Goal: Contribute content: Contribute content

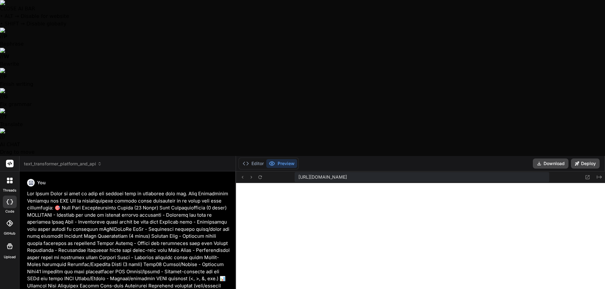
scroll to position [1071, 0]
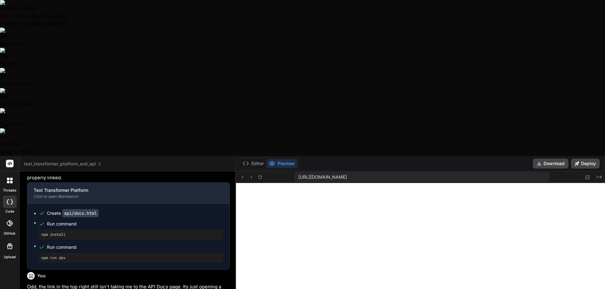
type textarea "Nope, still doing the same thing, are you sure y"
type textarea "x"
type textarea "Nope, still doing the same thing, are you sure yo"
type textarea "x"
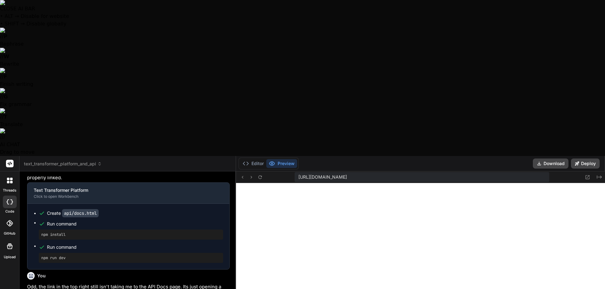
type textarea "Nope, still doing the same thing, are you sure you"
type textarea "x"
type textarea "Nope, still doing the same thing, are you sure you"
type textarea "x"
type textarea "Nope, still doing the same thing, are you sure you c"
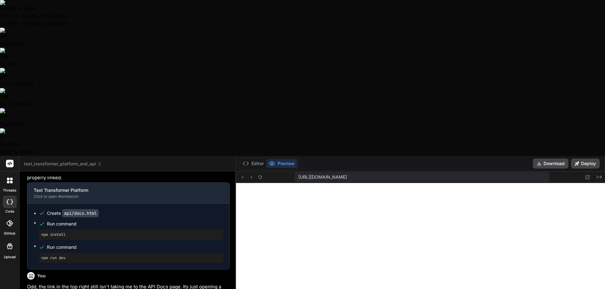
type textarea "x"
type textarea "Nope, still doing the same thing, are you sure you ch"
type textarea "x"
type textarea "Nope, still doing the same thing, are you sure you cha"
type textarea "x"
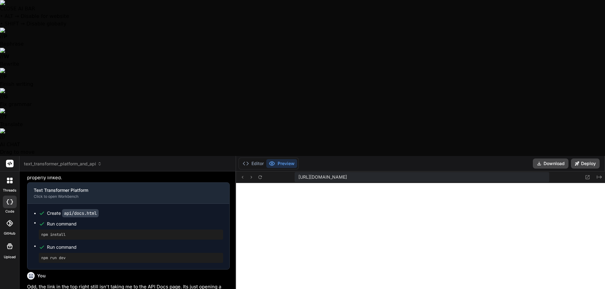
type textarea "Nope, still doing the same thing, are you sure you [PERSON_NAME]"
type textarea "x"
type textarea "Nope, still doing the same thing, are you sure you [PERSON_NAME]"
type textarea "x"
type textarea "Nope, still doing the same thing, are you sure you change"
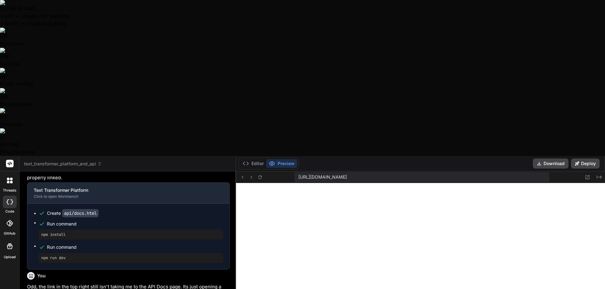
type textarea "x"
type textarea "Nope, still doing the same thing, are you sure you changed"
type textarea "x"
type textarea "Nope, still doing the same thing, are you sure you changed"
type textarea "x"
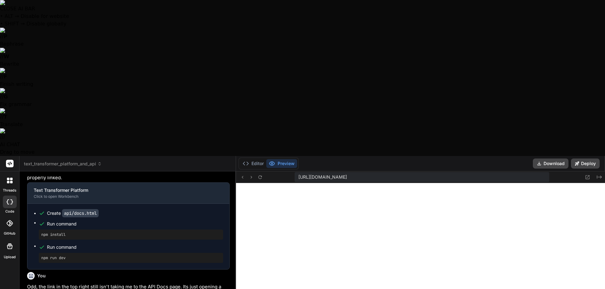
type textarea "Nope, still doing the same thing, are you sure you changed t"
type textarea "x"
type textarea "Nope, still doing the same thing, are you sure you changed th"
type textarea "x"
type textarea "Nope, still doing the same thing, are you sure you changed the"
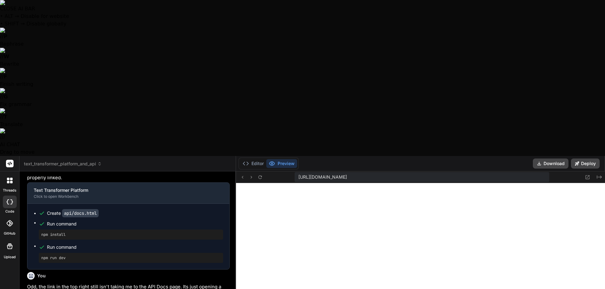
type textarea "x"
type textarea "Nope, still doing the same thing, are you sure you changed the"
type textarea "x"
type textarea "Nope, still doing the same thing, are you sure you changed the l"
type textarea "x"
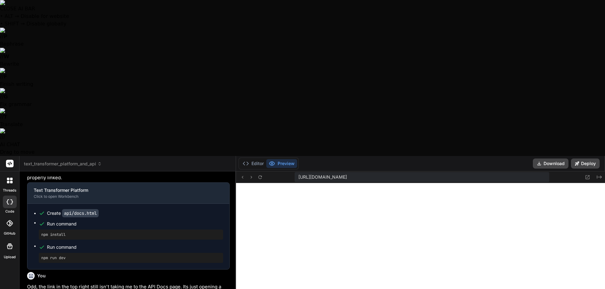
type textarea "Nope, still doing the same thing, are you sure you changed the li"
type textarea "x"
type textarea "Nope, still doing the same thing, are you sure you changed the lin"
type textarea "x"
type textarea "Nope, still doing the same thing, are you sure you changed the link"
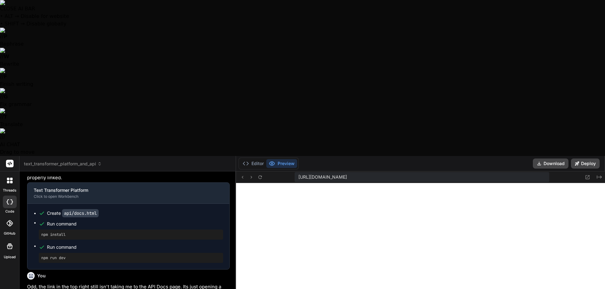
type textarea "x"
type textarea "Nope, still doing the same thing, are you sure you changed the link"
type textarea "x"
type textarea "Nope, still doing the same thing, are you sure you changed the link i"
type textarea "x"
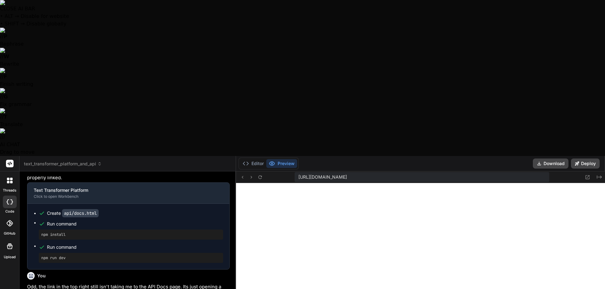
type textarea "Nope, still doing the same thing, are you sure you changed the link in"
type textarea "x"
type textarea "Nope, still doing the same thing, are you sure you changed the link in"
type textarea "x"
type textarea "Nope, still doing the same thing, are you sure you changed the link in t"
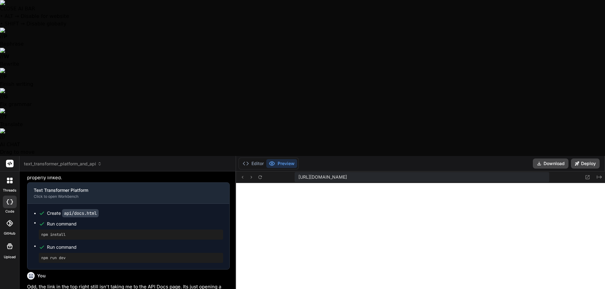
type textarea "x"
type textarea "Nope, still doing the same thing, are you sure you changed the link in th"
type textarea "x"
type textarea "Nope, still doing the same thing, are you sure you changed the link in the"
type textarea "x"
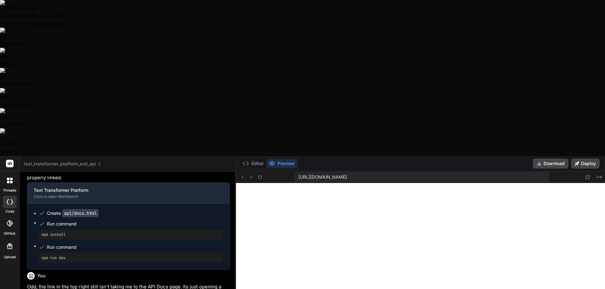
type textarea "Nope, still doing the same thing, are you sure you changed the link in the"
type textarea "x"
type textarea "Nope, still doing the same thing, are you sure you changed the link in the t"
type textarea "x"
type textarea "Nope, still doing the same thing, are you sure you changed the link in the to"
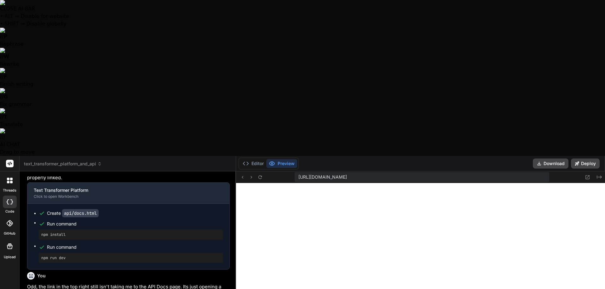
type textarea "x"
type textarea "Nope, still doing the same thing, are you sure you changed the link in the top"
type textarea "x"
type textarea "Nope, still doing the same thing, are you sure you changed the link in the top"
type textarea "x"
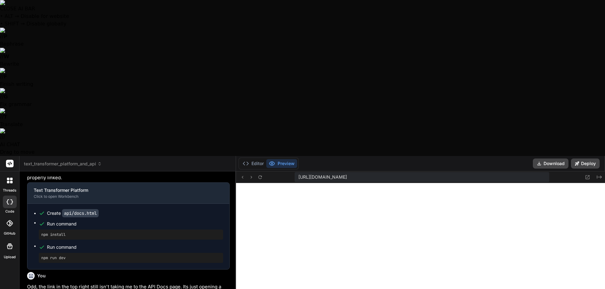
type textarea "Nope, still doing the same thing, are you sure you changed the link in the top w"
type textarea "x"
type textarea "Nope, still doing the same thing, are you sure you changed the link in the top"
type textarea "x"
type textarea "Nope, still doing the same thing, are you sure you changed the link in the top r"
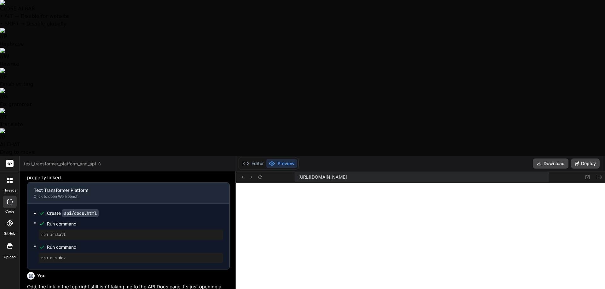
type textarea "x"
type textarea "Nope, still doing the same thing, are you sure you changed the link in the top …"
type textarea "x"
type textarea "Nope, still doing the same thing, are you sure you changed the link in the top …"
type textarea "x"
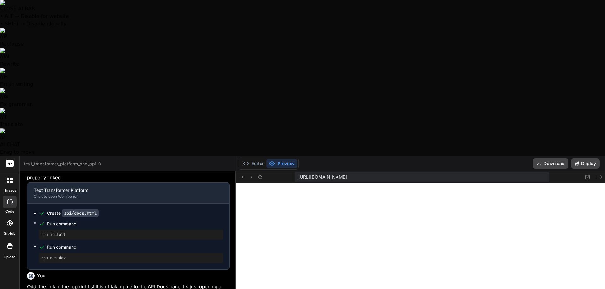
type textarea "Nope, still doing the same thing, are you sure you changed the link in the top …"
type textarea "x"
type textarea "Nope, still doing the same thing, are you sure you changed the link in the top …"
type textarea "x"
type textarea "Nope, still doing the same thing, are you sure you changed the link in the top …"
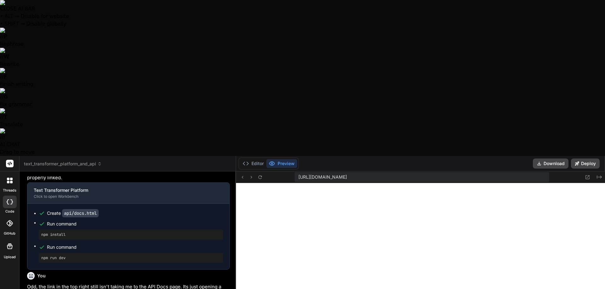
type textarea "x"
type textarea "Nope, still doing the same thing, are you sure you changed the link in the top …"
click at [253, 159] on button "Editor" at bounding box center [253, 163] width 26 height 9
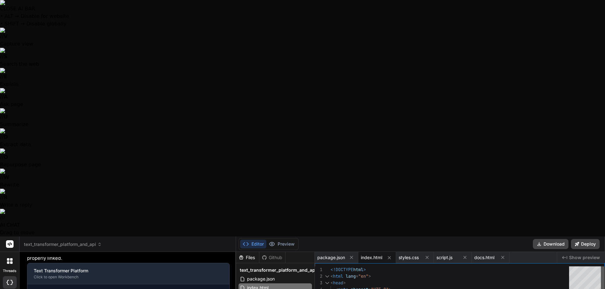
click at [604, 267] on div at bounding box center [602, 279] width 4 height 25
click at [590, 255] on span "Show preview" at bounding box center [584, 258] width 31 height 6
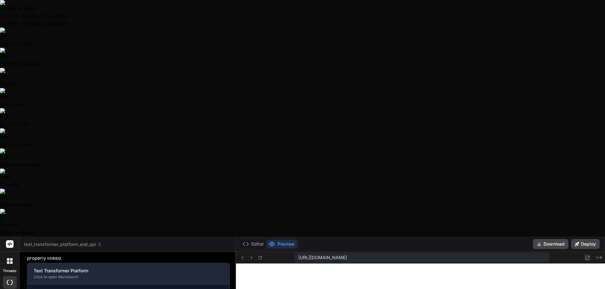
click at [589, 255] on icon at bounding box center [586, 257] width 5 height 5
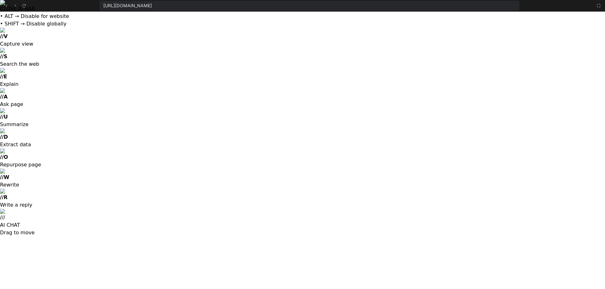
scroll to position [1107, 0]
click at [599, 5] on icon at bounding box center [598, 5] width 5 height 5
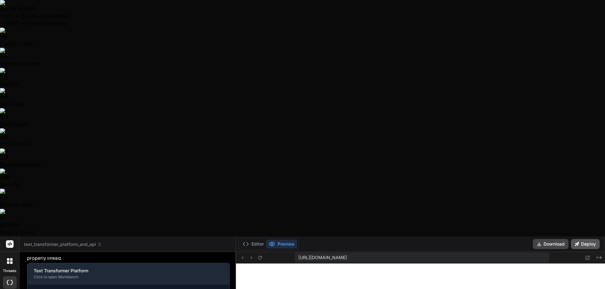
scroll to position [1143, 0]
click at [600, 255] on icon "Created with Pixso." at bounding box center [598, 257] width 5 height 5
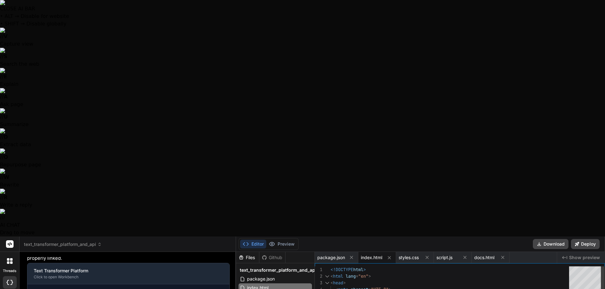
type textarea "<header class="header"> <div class="header-content"> <h1 class="logo">Text Tran…"
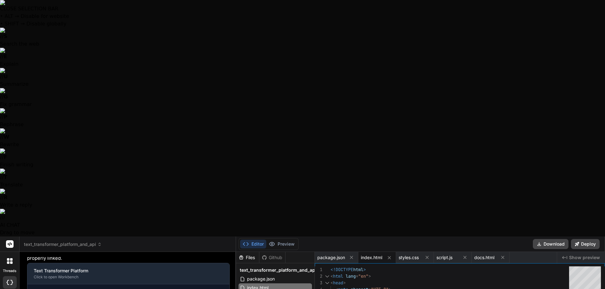
drag, startPoint x: 227, startPoint y: 252, endPoint x: 103, endPoint y: 259, distance: 123.6
type textarea "Nope, still doing the same thing."
type textarea "x"
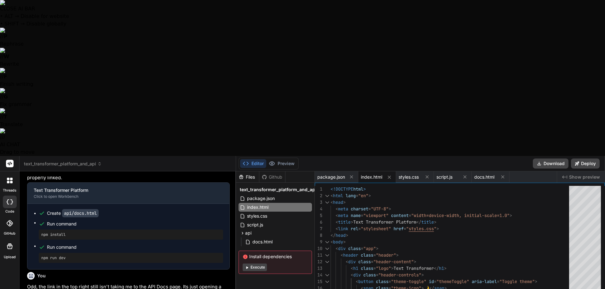
type textarea "Nope, still doing the same thing."
type textarea "x"
type textarea "Nope, still doing the same thing. T"
type textarea "x"
type textarea "Nope, still doing the same thing. Th"
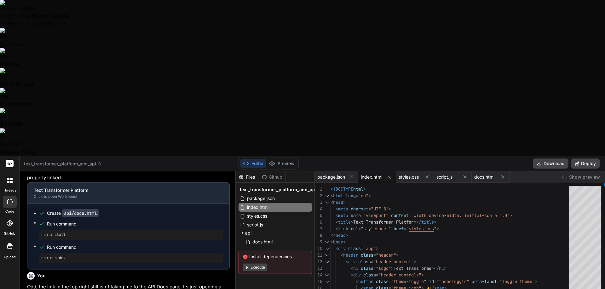
type textarea "x"
type textarea "Nope, still doing the same thing. Tha"
type textarea "x"
type textarea "Nope, still doing the same thing. That"
type textarea "x"
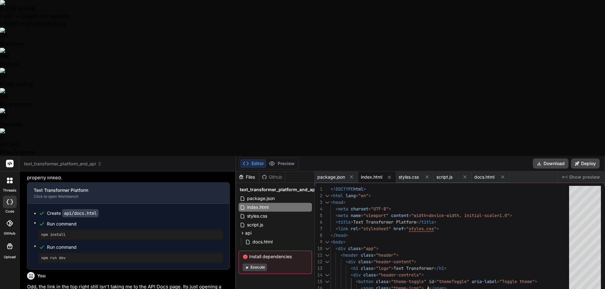
type textarea "Nope, still doing the same thing. Thats"
type textarea "x"
type textarea "Nope, still doing the same thing. Thats"
type textarea "x"
type textarea "Nope, still doing the same thing. Thats w"
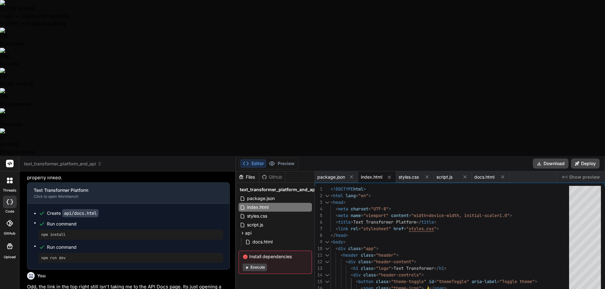
type textarea "x"
type textarea "Nope, still doing the same thing. Thats we"
type textarea "x"
type textarea "Nope, still doing the same thing. Thats wei"
type textarea "x"
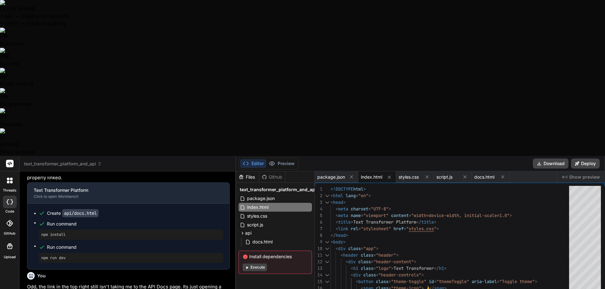
type textarea "Nope, still doing the same thing. Thats [PERSON_NAME]"
type textarea "x"
type textarea "Nope, still doing the same thing. Thats weird"
type textarea "x"
type textarea "Nope, still doing the same thing. Thats weird,"
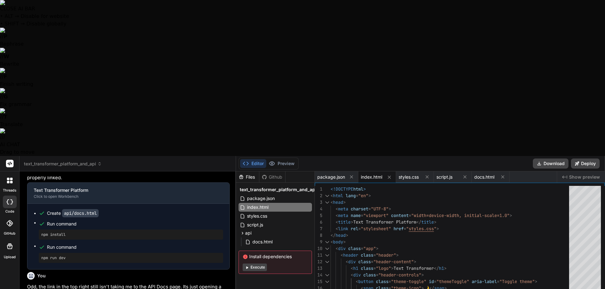
type textarea "x"
type textarea "Nope, still doing the same thing. Thats weird,"
type textarea "x"
type textarea "Nope, still doing the same thing. Thats weird, I"
type textarea "x"
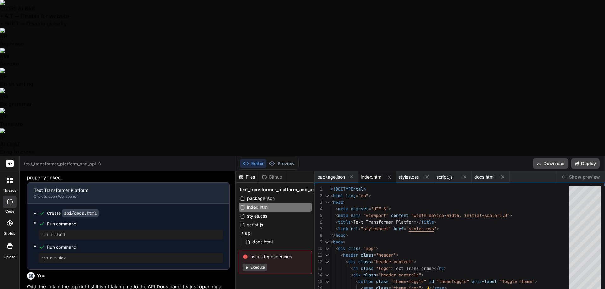
type textarea "Nope, still doing the same thing. Thats weird, I"
type textarea "x"
type textarea "Nope, still doing the same thing. Thats weird, I h"
type textarea "x"
type textarea "Nope, still doing the same thing. Thats weird, I ha"
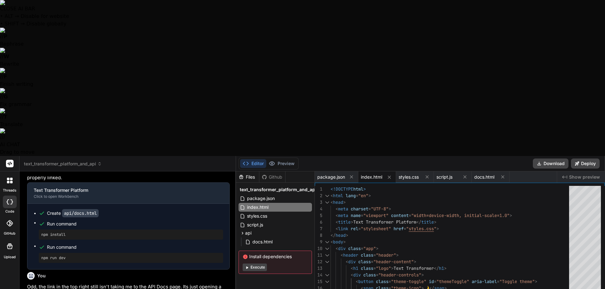
type textarea "x"
type textarea "Nope, still doing the same thing. Thats weird, I hav"
type textarea "x"
type textarea "Nope, still doing the same thing. Thats weird, I have"
type textarea "x"
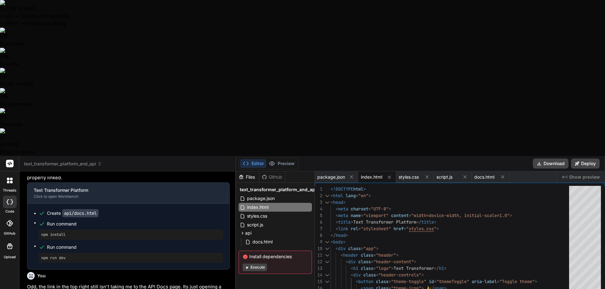
type textarea "Nope, still doing the same thing. Thats weird, I have"
type textarea "x"
type textarea "Nope, still doing the same thing. Thats weird, I have b"
type textarea "x"
type textarea "Nope, still doing the same thing. Thats weird, I have bn"
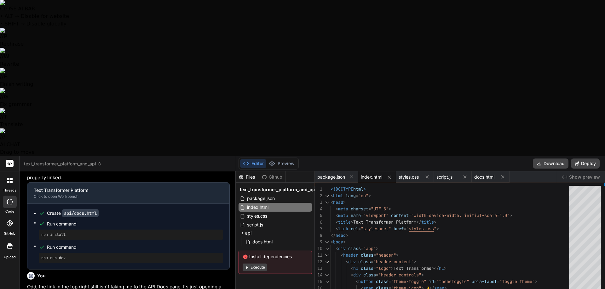
type textarea "x"
type textarea "Nope, still doing the same thing. Thats weird, I have b"
type textarea "x"
type textarea "Nope, still doing the same thing. Thats weird, I have"
type textarea "x"
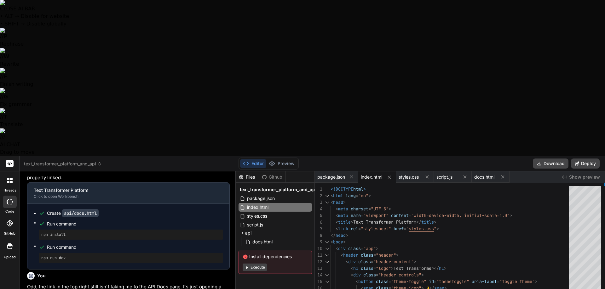
type textarea "Nope, still doing the same thing. Thats weird, I have"
type textarea "x"
type textarea "Nope, still doing the same thing. Thats weird, I hav"
type textarea "x"
type textarea "Nope, still doing the same thing. Thats weird, I ha"
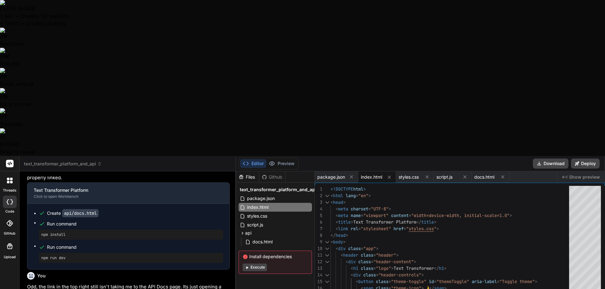
type textarea "x"
type textarea "Nope, still doing the same thing. Thats weird, I h"
type textarea "x"
type textarea "Nope, still doing the same thing. Thats weird, I"
type textarea "x"
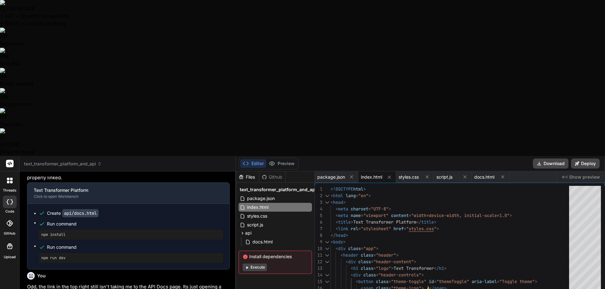
type textarea "Nope, still doing the same thing. Thats weird, I"
type textarea "x"
type textarea "Nope, still doing the same thing. Thats weird,"
type textarea "x"
type textarea "Nope, still doing the same thing. Thats weird, i"
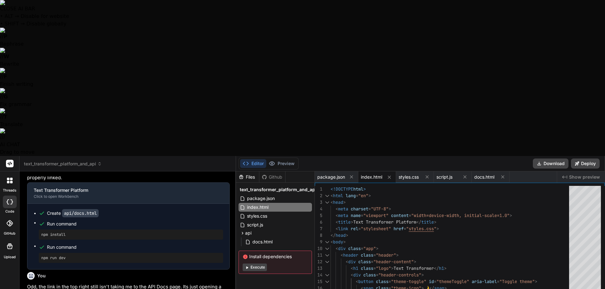
type textarea "x"
type textarea "Nope, still doing the same thing. Thats weird, it"
type textarea "x"
type textarea "Nope, still doing the same thing. Thats weird, it"
type textarea "x"
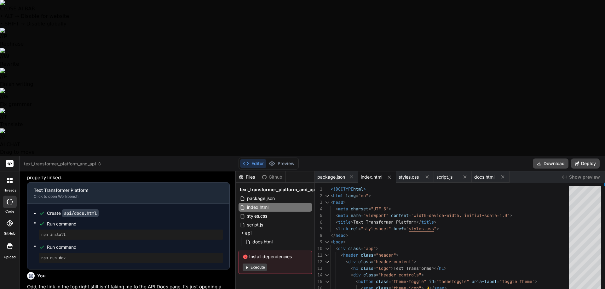
type textarea "Nope, still doing the same thing. Thats weird, it s"
type textarea "x"
type textarea "Nope, still doing the same thing. Thats weird, it se"
type textarea "x"
type textarea "Nope, still doing the same thing. Thats weird, it see"
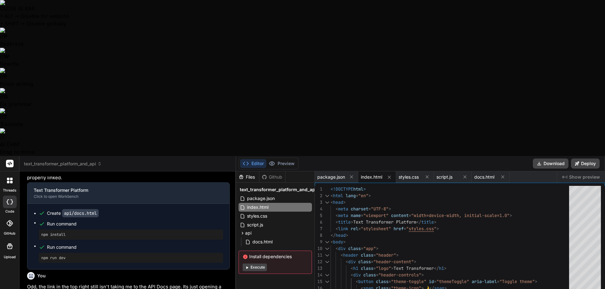
type textarea "x"
type textarea "Nope, still doing the same thing. Thats weird, it seem"
type textarea "x"
type textarea "Nope, still doing the same thing. Thats weird, it seems"
type textarea "x"
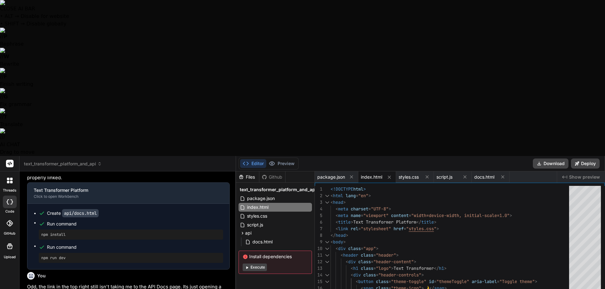
type textarea "Nope, still doing the same thing. Thats weird, it seems"
type textarea "x"
type textarea "Nope, still doing the same thing. Thats weird, it seems c"
type textarea "x"
type textarea "Nope, still doing the same thing. Thats weird, it seems co"
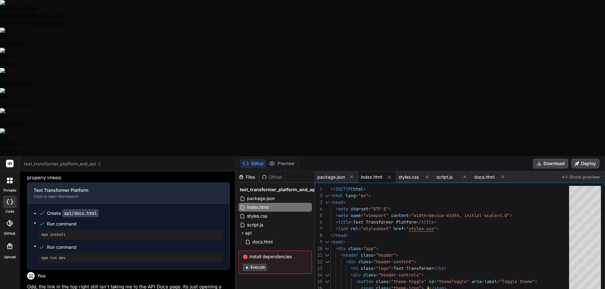
type textarea "x"
type textarea "Nope, still doing the same thing. Thats weird, it seems cor"
type textarea "x"
type textarea "Nope, still doing the same thing. Thats weird, it seems corr"
type textarea "x"
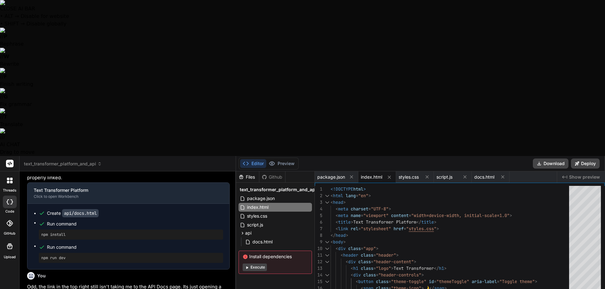
type textarea "Nope, still doing the same thing. Thats weird, it seems corre"
type textarea "x"
type textarea "Nope, still doing the same thing. Thats weird, it seems correc"
type textarea "x"
type textarea "Nope, still doing the same thing. Thats weird, it seems correct"
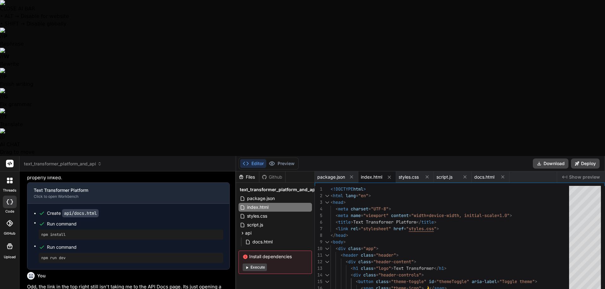
type textarea "x"
type textarea "Nope, still doing the same thing. Thats weird, it seems correct"
type textarea "x"
type textarea "Nope, still doing the same thing. Thats weird, it seems correct t"
type textarea "x"
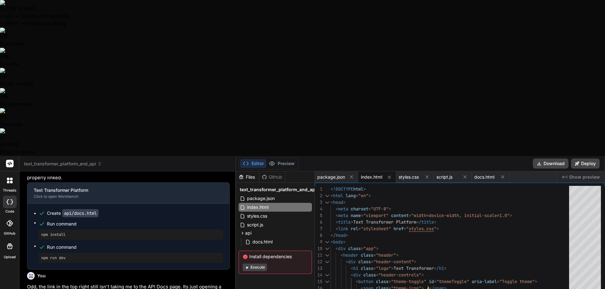
type textarea "Nope, still doing the same thing. Thats weird, it seems correct to"
type textarea "x"
type textarea "Nope, still doing the same thing. Thats weird, it seems correct to"
type textarea "x"
type textarea "Nope, still doing the same thing. Thats weird, it seems correct to m"
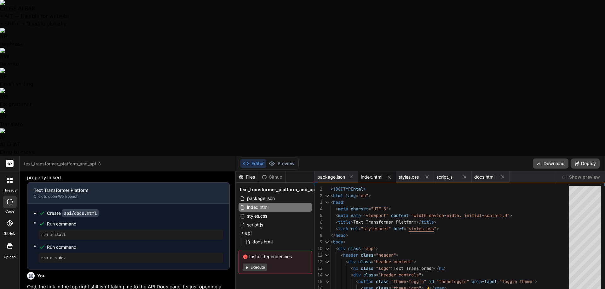
type textarea "x"
type textarea "Nope, still doing the same thing. Thats weird, it seems correct to me"
type textarea "x"
type textarea "Nope, still doing the same thing. Thats weird, it seems correct to me."
type textarea "x"
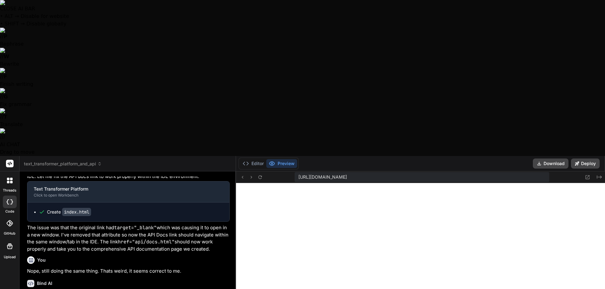
scroll to position [1219, 0]
type textarea "x"
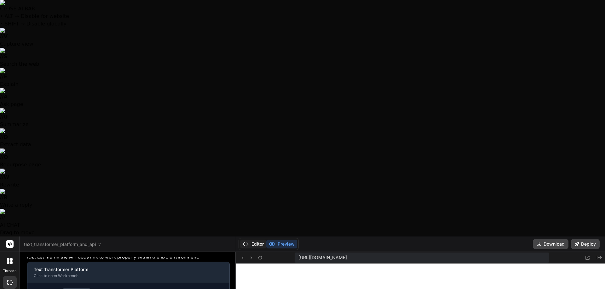
click at [258, 240] on button "Editor" at bounding box center [253, 244] width 26 height 9
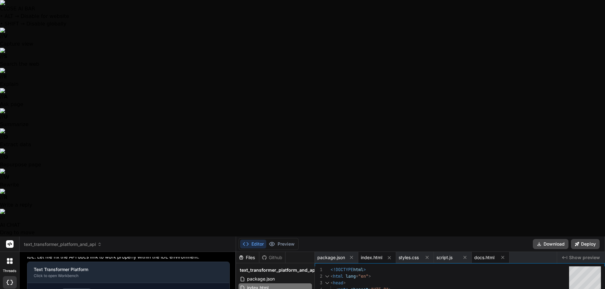
type textarea "x"
click at [486, 255] on span "docs.html" at bounding box center [484, 258] width 20 height 6
click at [281, 240] on button "Preview" at bounding box center [281, 244] width 31 height 9
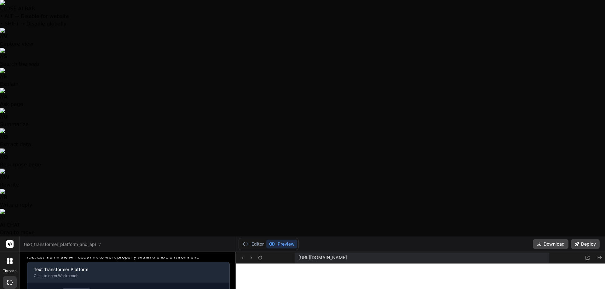
drag, startPoint x: 537, startPoint y: 21, endPoint x: 534, endPoint y: 20, distance: 3.2
click at [537, 253] on div "[URL][DOMAIN_NAME]" at bounding box center [421, 258] width 254 height 10
click at [531, 253] on div "[URL][DOMAIN_NAME]" at bounding box center [421, 258] width 254 height 10
click at [533, 253] on div "[URL][DOMAIN_NAME]" at bounding box center [421, 258] width 254 height 10
click at [347, 255] on span "[URL][DOMAIN_NAME]" at bounding box center [322, 258] width 48 height 6
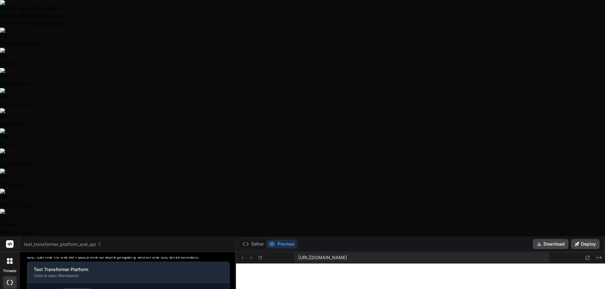
click at [347, 255] on span "[URL][DOMAIN_NAME]" at bounding box center [322, 258] width 48 height 6
click at [530, 253] on div "[URL][DOMAIN_NAME]" at bounding box center [421, 258] width 254 height 10
click at [347, 255] on span "[URL][DOMAIN_NAME]" at bounding box center [322, 258] width 48 height 6
click at [531, 253] on div "[URL][DOMAIN_NAME]" at bounding box center [421, 258] width 254 height 10
click at [347, 255] on span "[URL][DOMAIN_NAME]" at bounding box center [322, 258] width 48 height 6
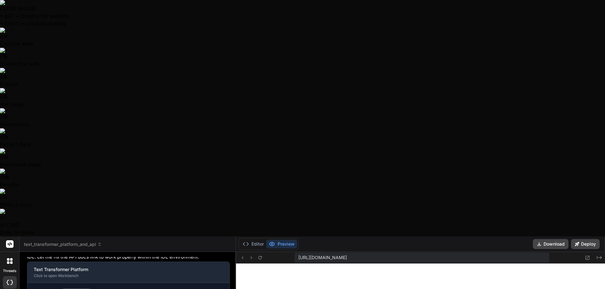
click at [347, 255] on span "[URL][DOMAIN_NAME]" at bounding box center [322, 258] width 48 height 6
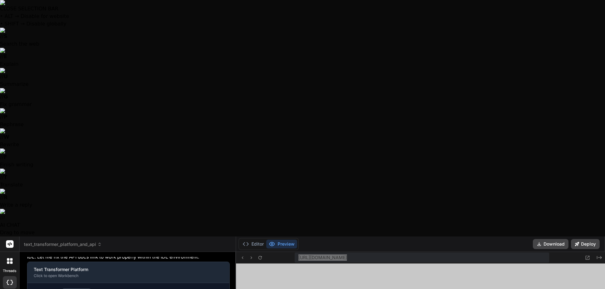
type textarea "x"
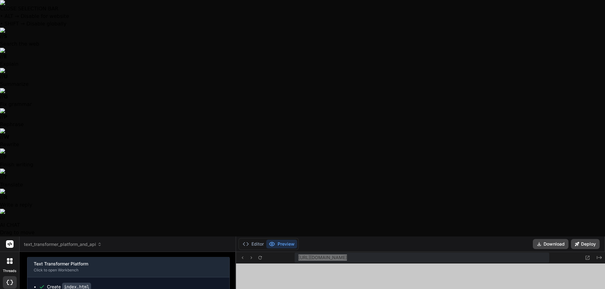
scroll to position [1214, 0]
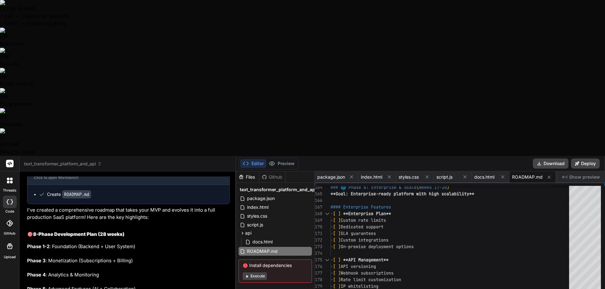
scroll to position [1650, 0]
